Goal: Feedback & Contribution: Leave review/rating

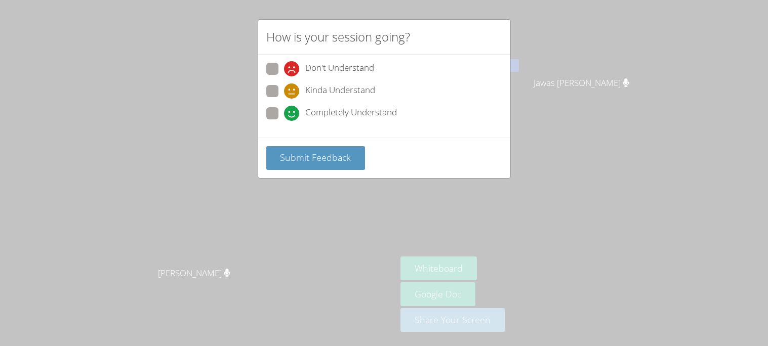
click at [284, 121] on span at bounding box center [284, 121] width 0 height 0
click at [284, 109] on input "Completely Understand" at bounding box center [288, 111] width 9 height 9
radio input "true"
click at [294, 156] on span "Submit Feedback" at bounding box center [315, 157] width 71 height 12
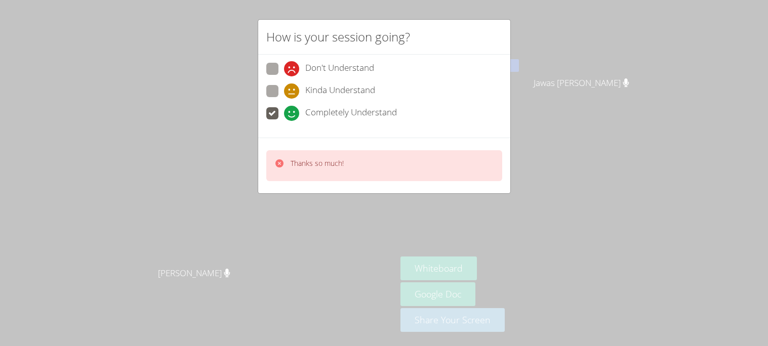
click at [270, 119] on label "Completely Understand" at bounding box center [331, 114] width 131 height 14
click at [284, 116] on input "Completely Understand" at bounding box center [288, 111] width 9 height 9
